Goal: Navigation & Orientation: Find specific page/section

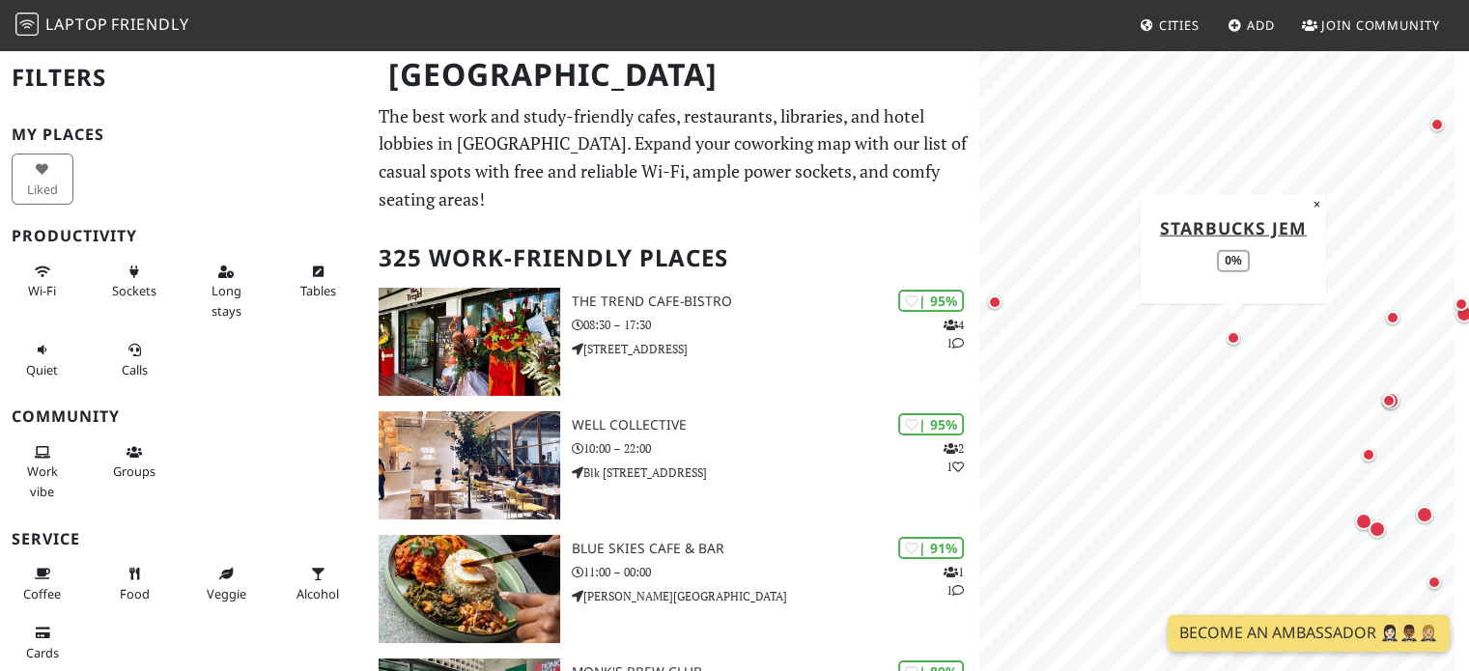
click at [1226, 333] on div "Map marker" at bounding box center [1233, 338] width 14 height 14
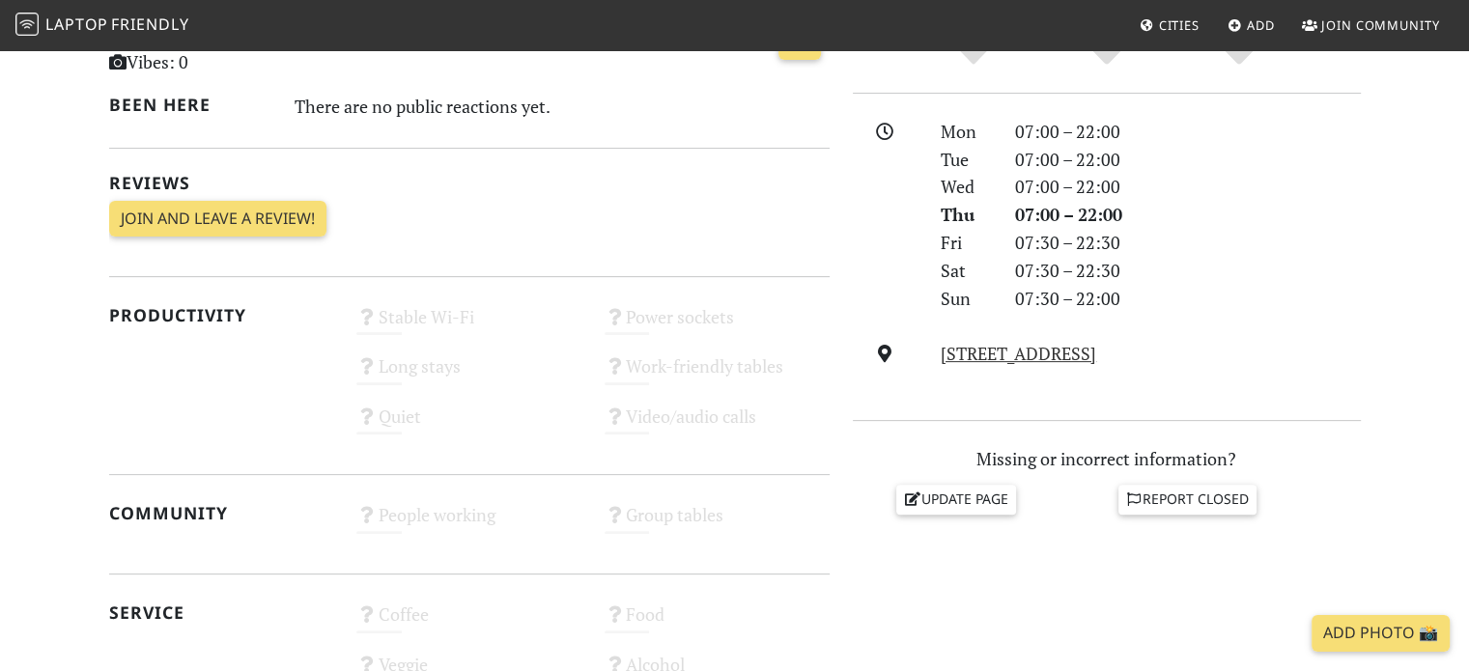
scroll to position [643, 0]
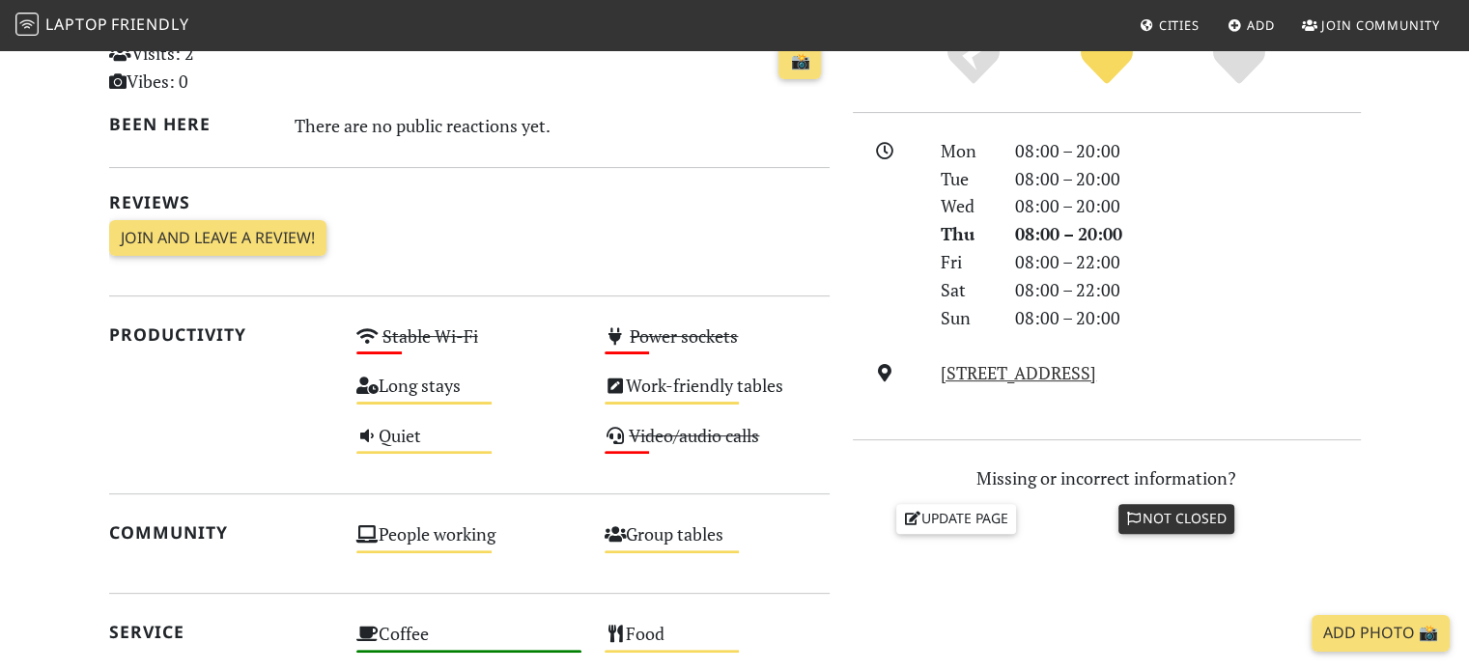
scroll to position [475, 0]
